Goal: Information Seeking & Learning: Learn about a topic

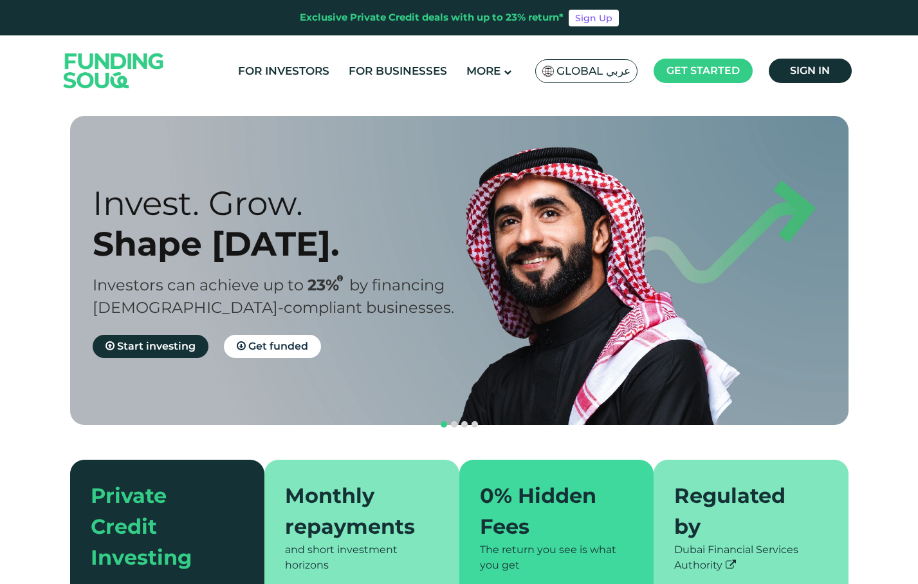
click at [476, 421] on span "navigation" at bounding box center [475, 424] width 6 height 6
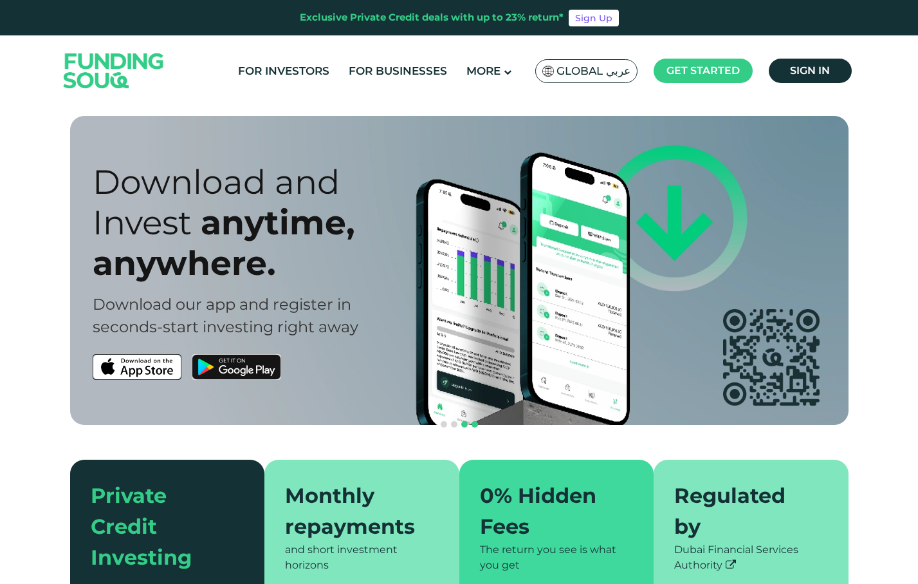
click at [464, 421] on span "navigation" at bounding box center [464, 424] width 6 height 6
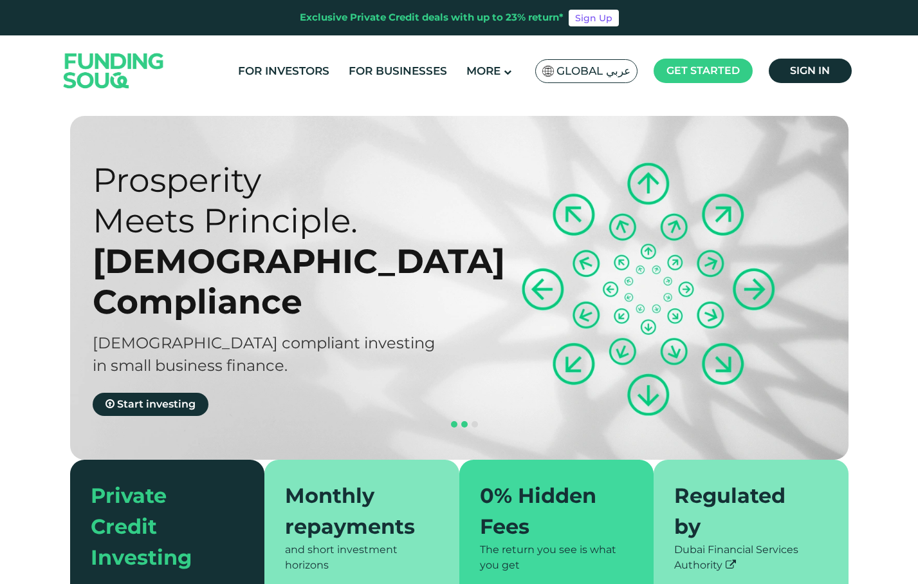
click at [456, 421] on span "navigation" at bounding box center [454, 424] width 6 height 6
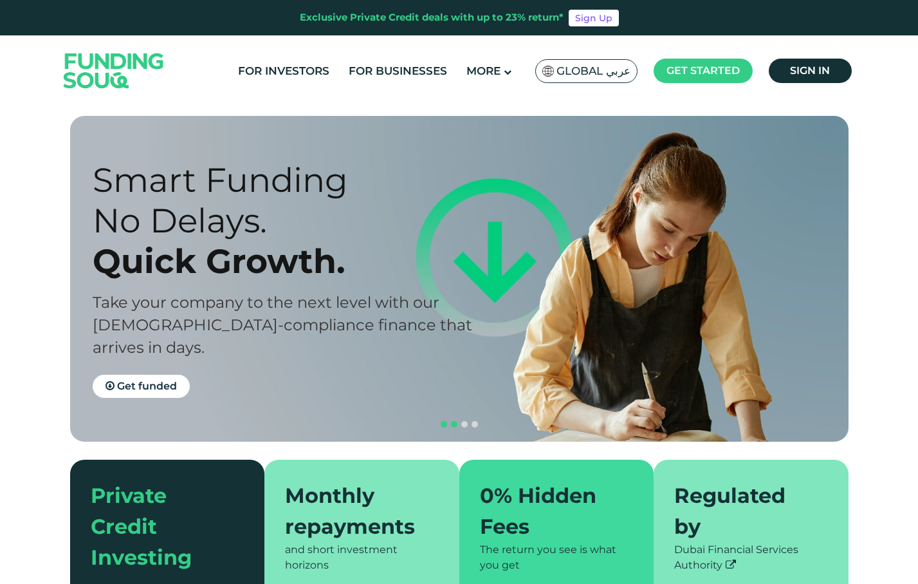
click at [442, 421] on span "navigation" at bounding box center [444, 424] width 6 height 6
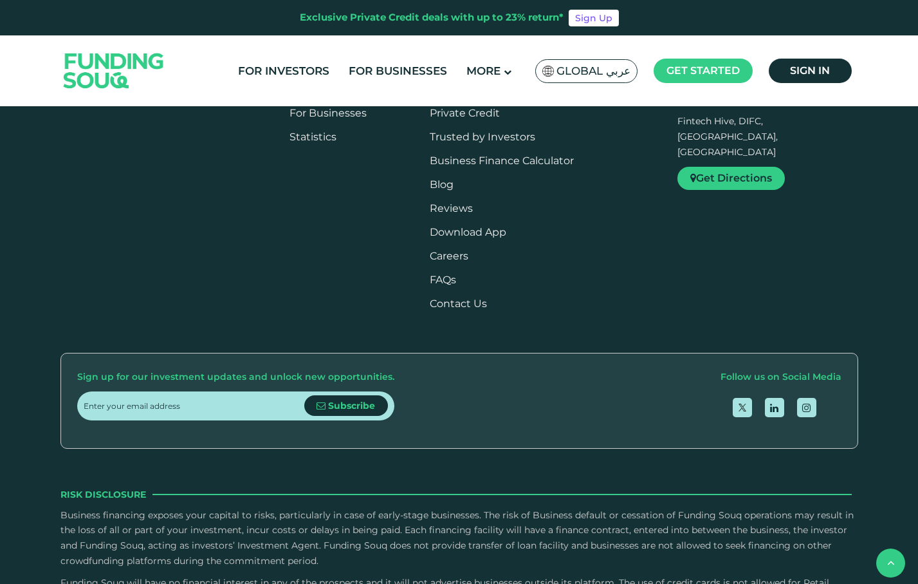
type tc-range-slider "4"
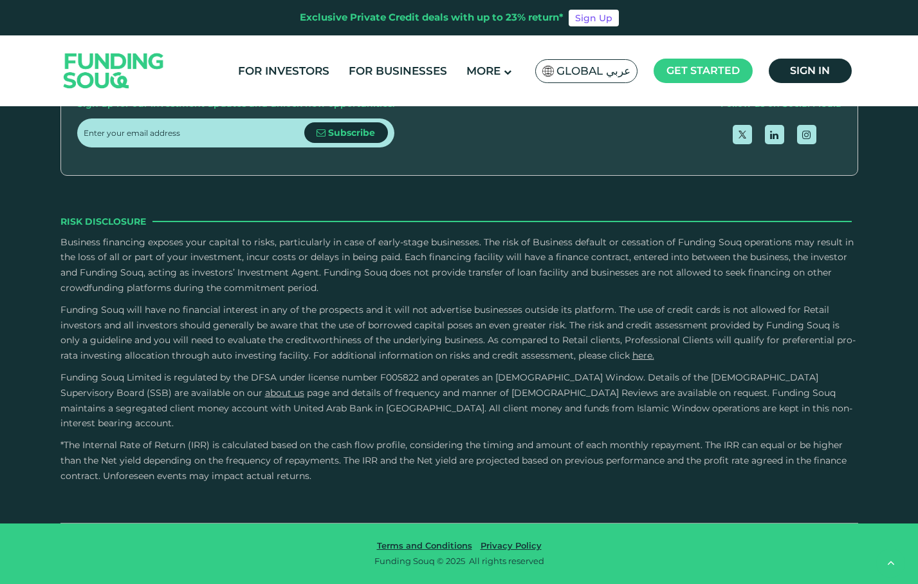
scroll to position [3679, 0]
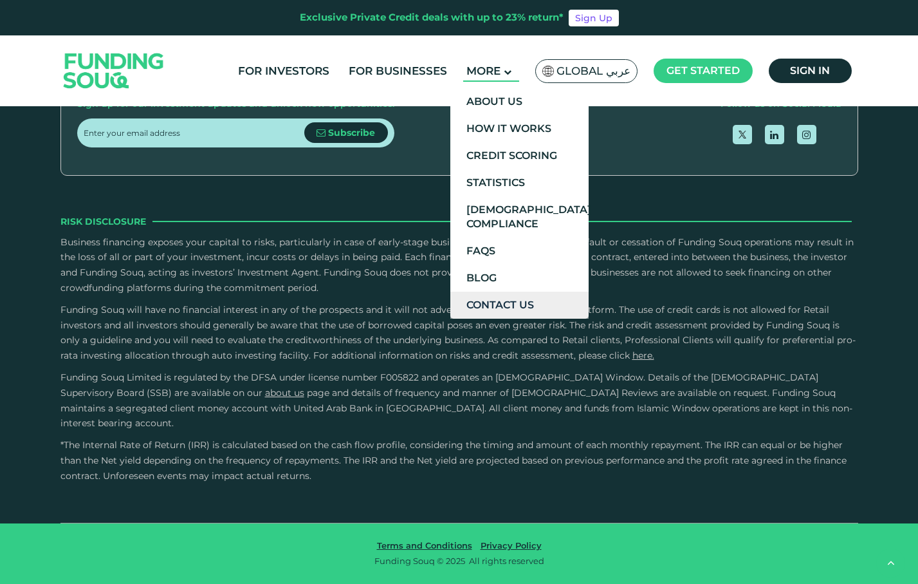
click at [516, 301] on link "Contact Us" at bounding box center [520, 305] width 138 height 27
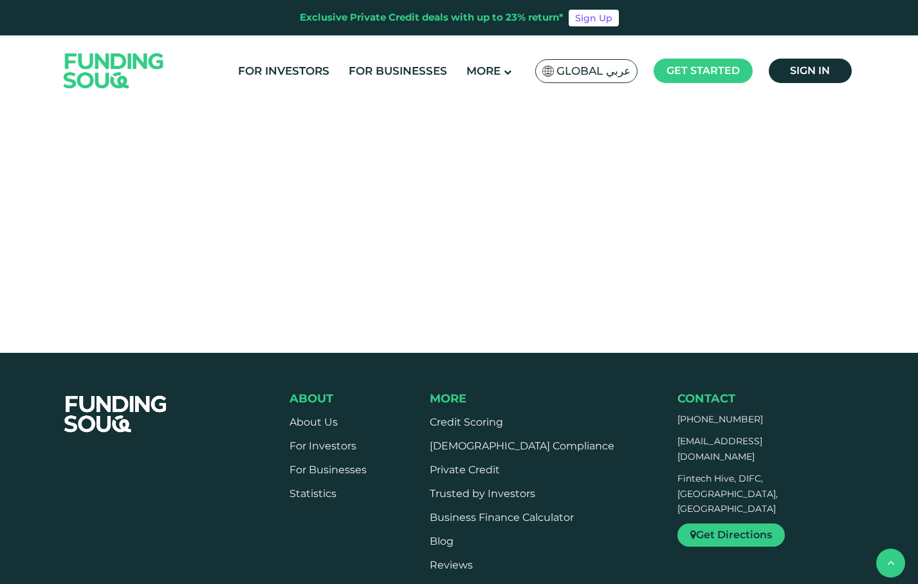
scroll to position [457, 0]
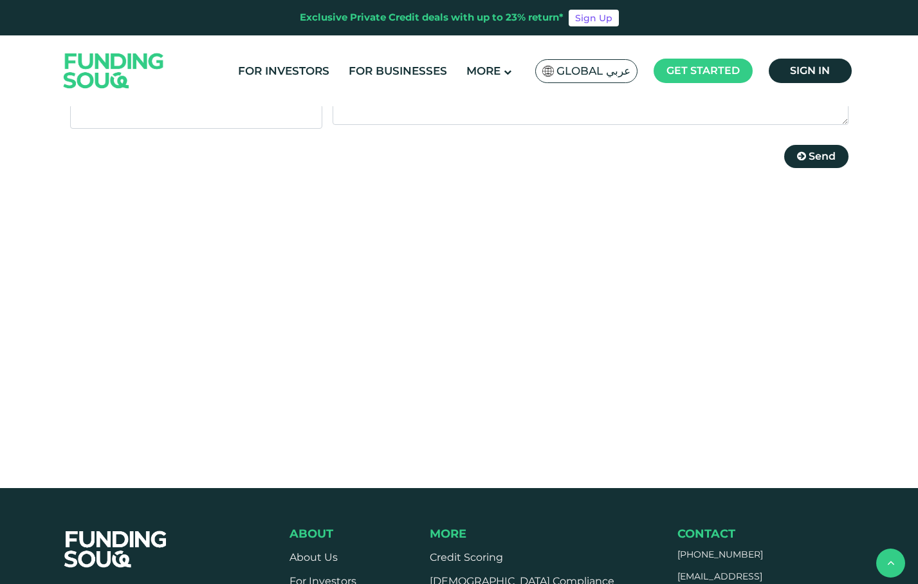
click at [575, 165] on section "Get in touch Full Name * Contact Number * Email Address * Message * Please comp…" at bounding box center [459, 74] width 779 height 312
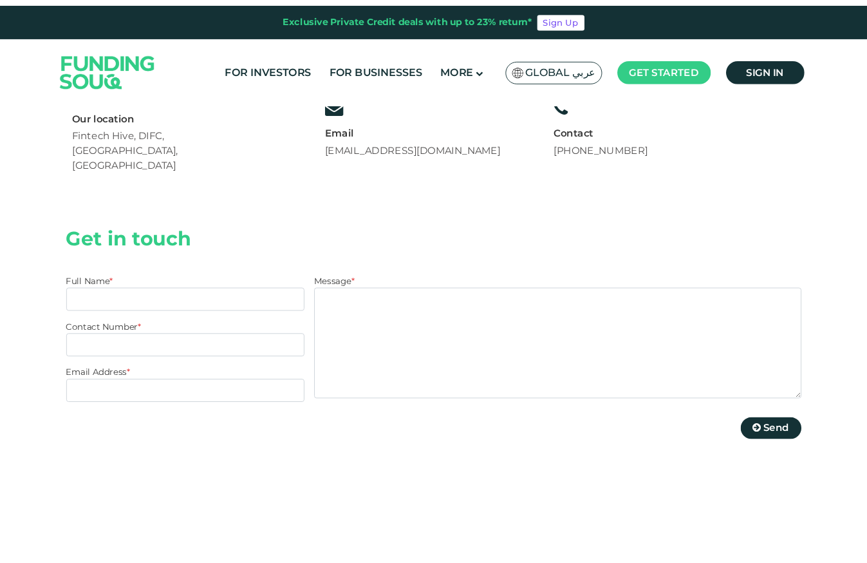
scroll to position [164, 0]
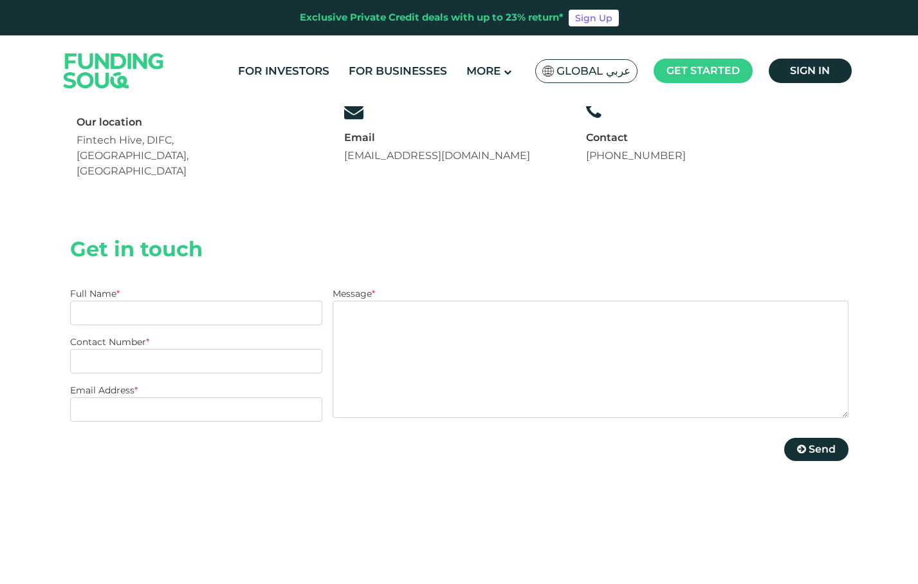
click at [735, 171] on div "Contact Us Our location Fintech Hive, DIFC, Dubai, UAE Email support@fundingsou…" at bounding box center [459, 81] width 779 height 259
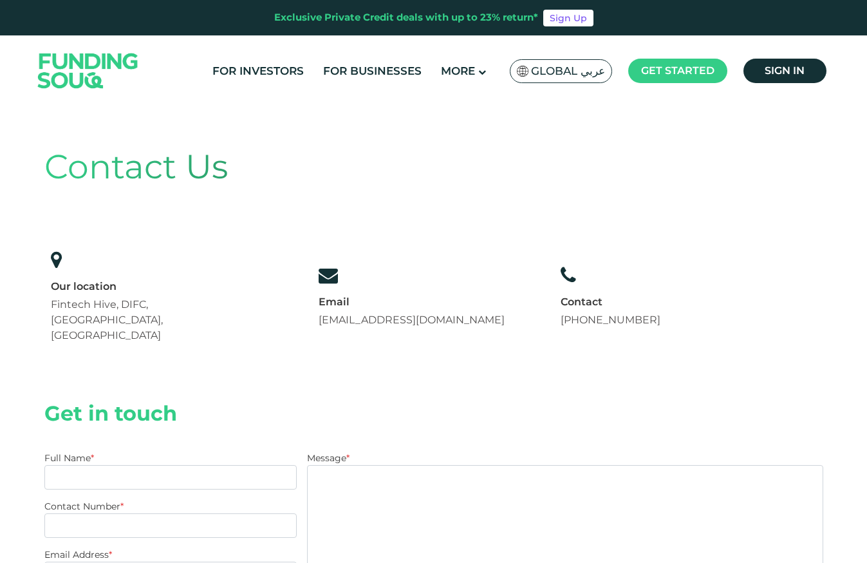
scroll to position [0, 0]
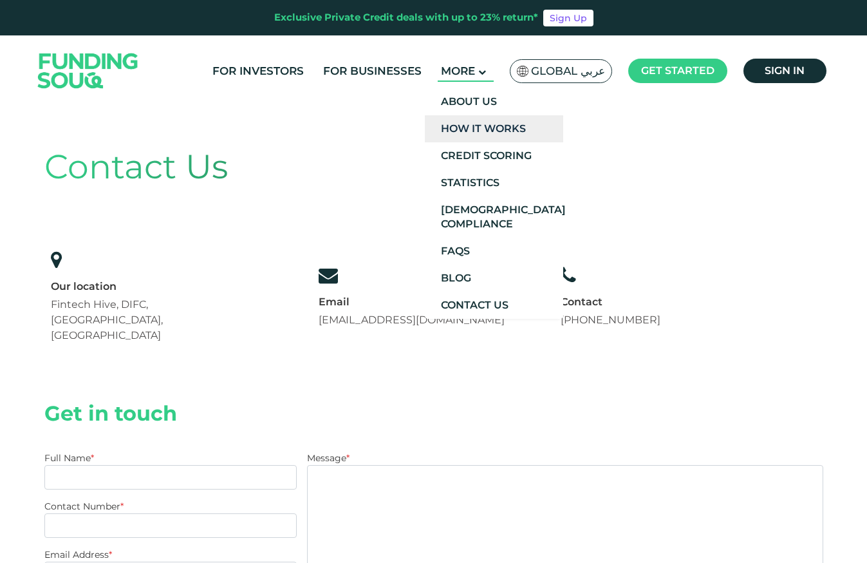
click at [470, 125] on link "How It Works" at bounding box center [494, 128] width 138 height 27
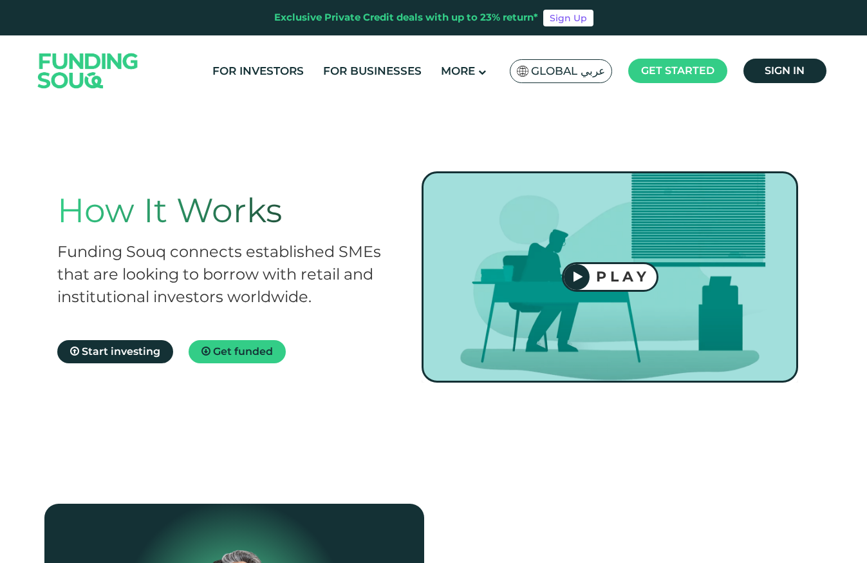
scroll to position [46, 0]
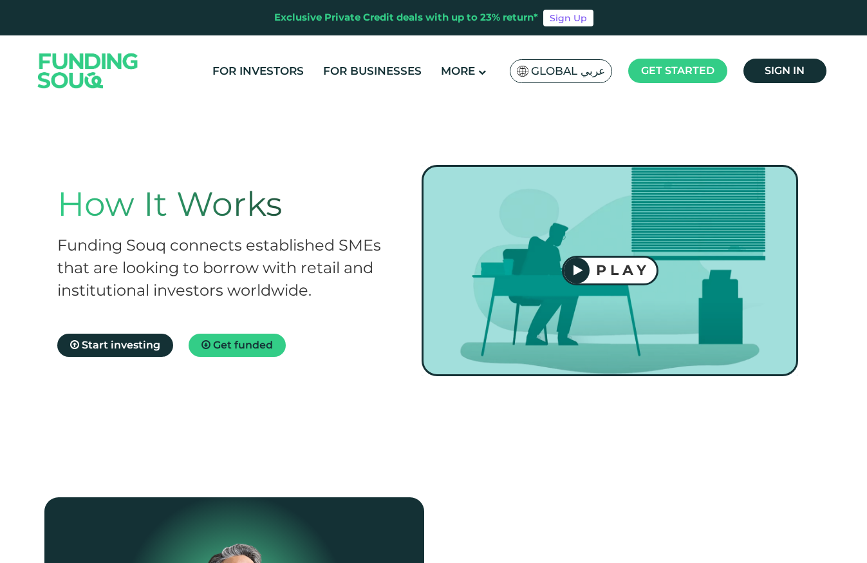
click at [619, 275] on div "PLAY" at bounding box center [623, 269] width 67 height 17
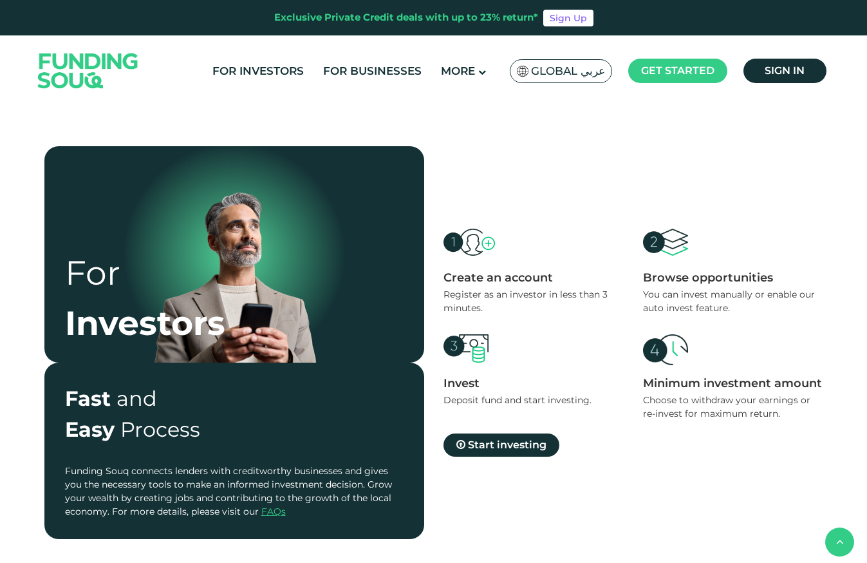
scroll to position [397, 0]
drag, startPoint x: 394, startPoint y: 251, endPoint x: 417, endPoint y: 257, distance: 24.0
click at [417, 257] on div "For Investors" at bounding box center [234, 254] width 380 height 216
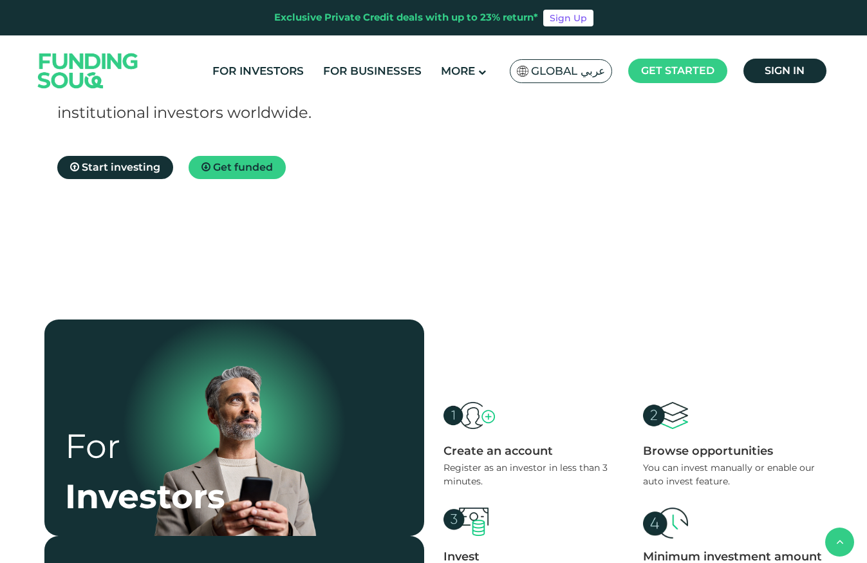
scroll to position [183, 0]
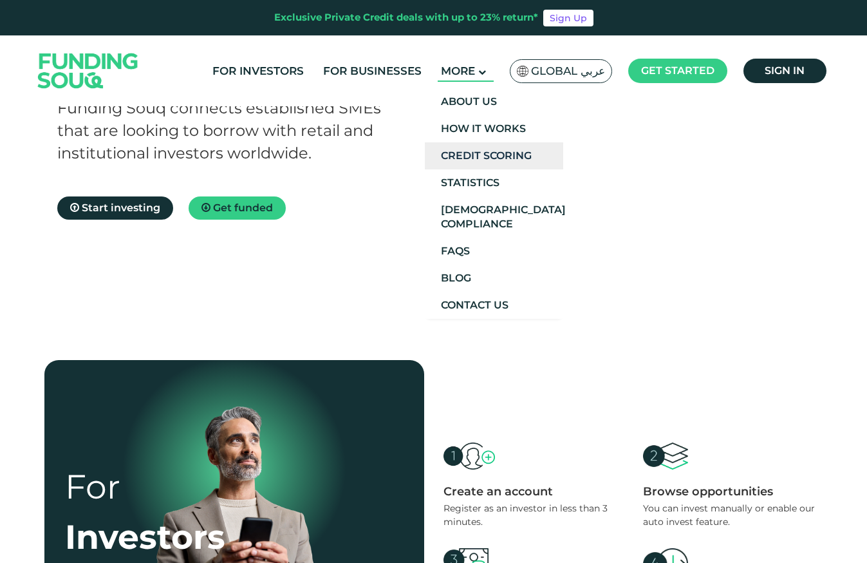
click at [480, 162] on link "Credit Scoring" at bounding box center [494, 155] width 138 height 27
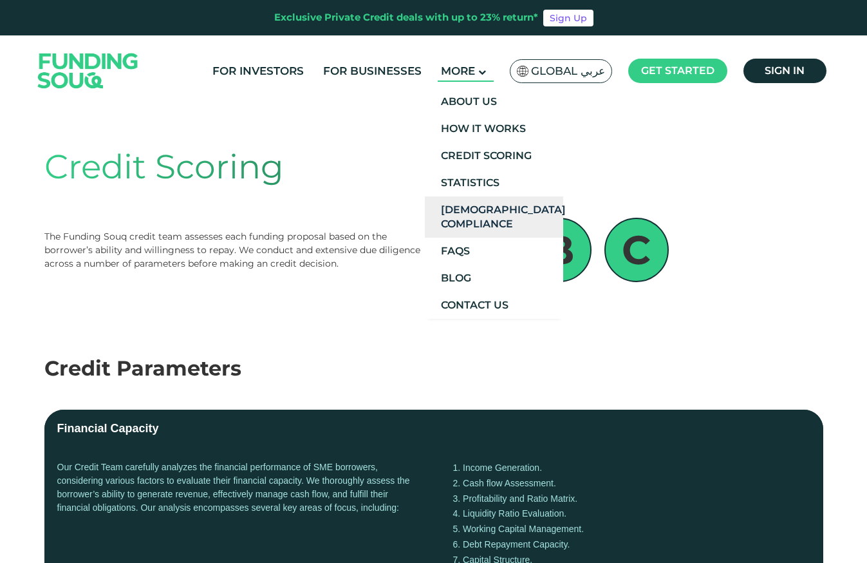
click at [482, 221] on link "[DEMOGRAPHIC_DATA] Compliance" at bounding box center [494, 216] width 138 height 41
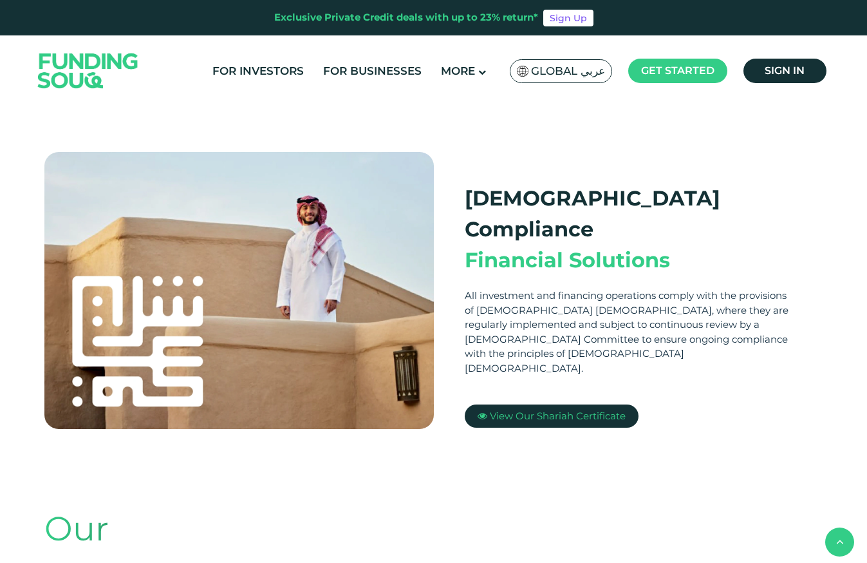
scroll to position [310, 0]
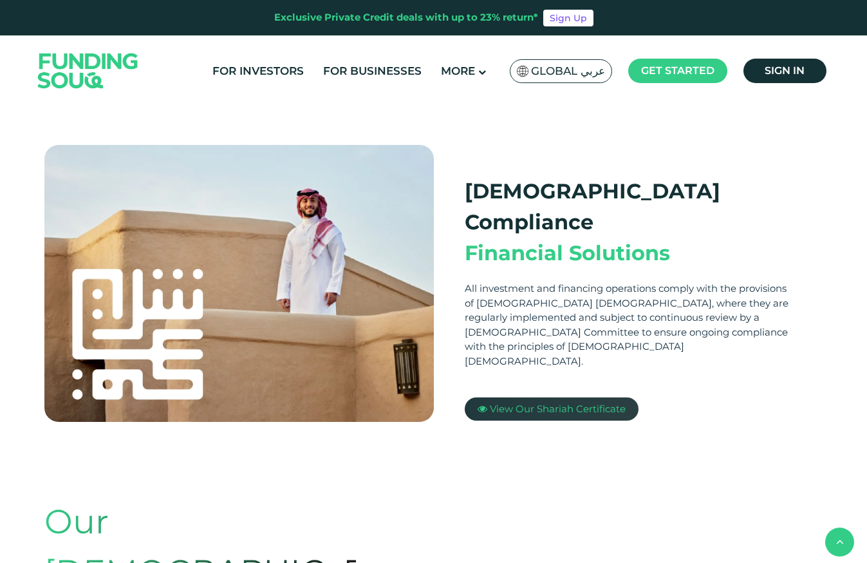
click at [510, 402] on span "View Our Shariah Certificate" at bounding box center [558, 408] width 136 height 12
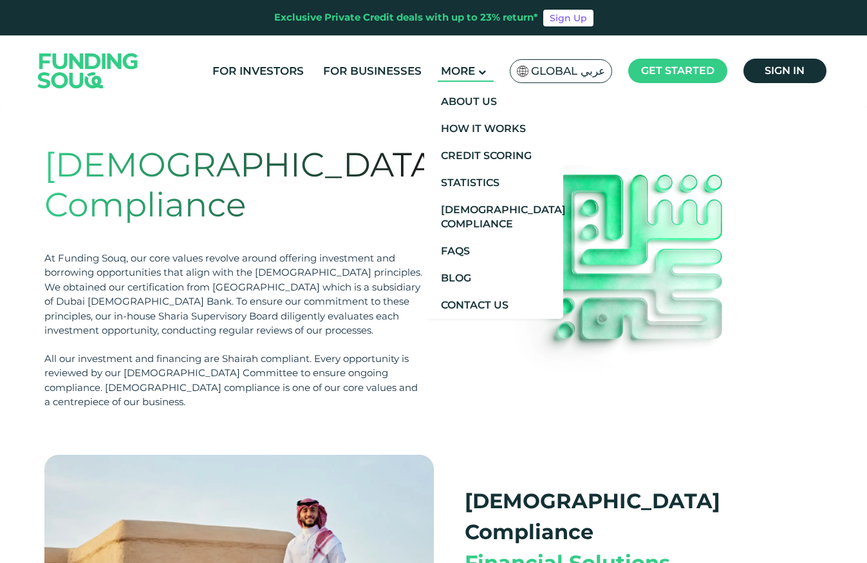
scroll to position [0, 0]
click at [468, 109] on link "About Us" at bounding box center [494, 101] width 138 height 27
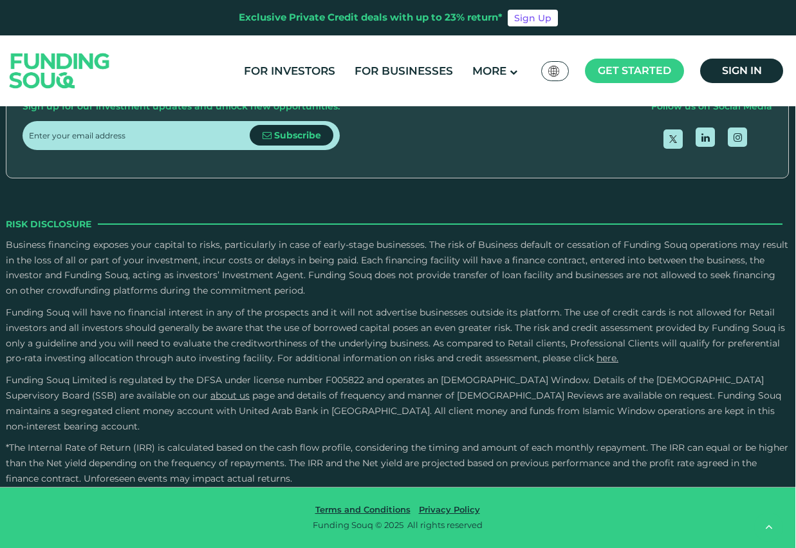
scroll to position [2478, 1]
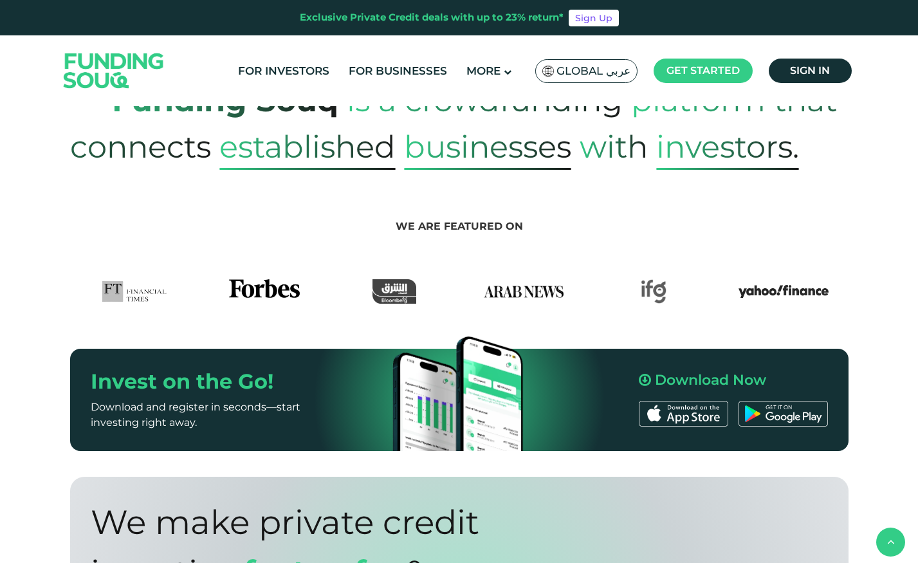
scroll to position [608, 0]
